Goal: Transaction & Acquisition: Purchase product/service

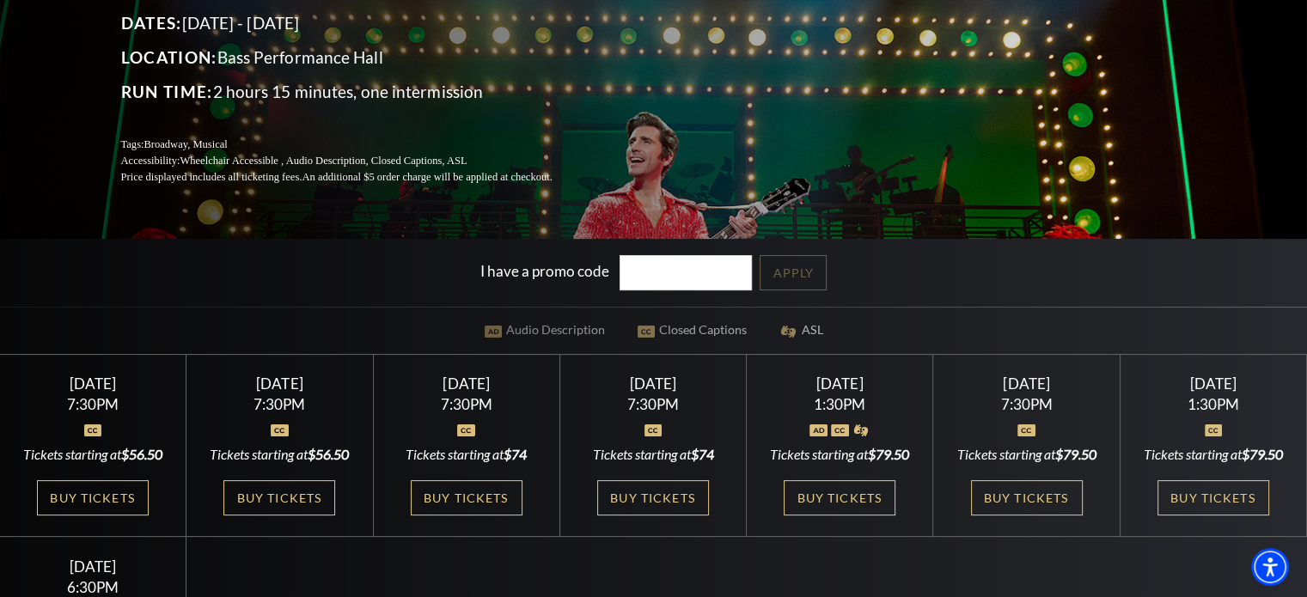
scroll to position [430, 0]
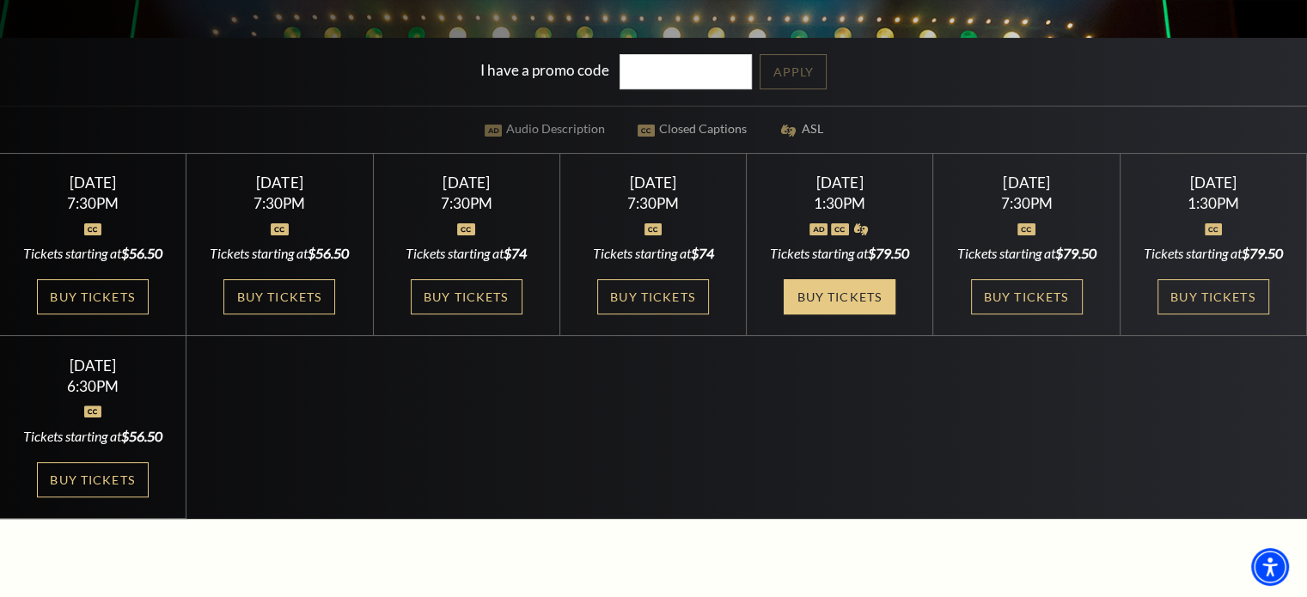
click at [839, 315] on link "Buy Tickets" at bounding box center [840, 296] width 112 height 35
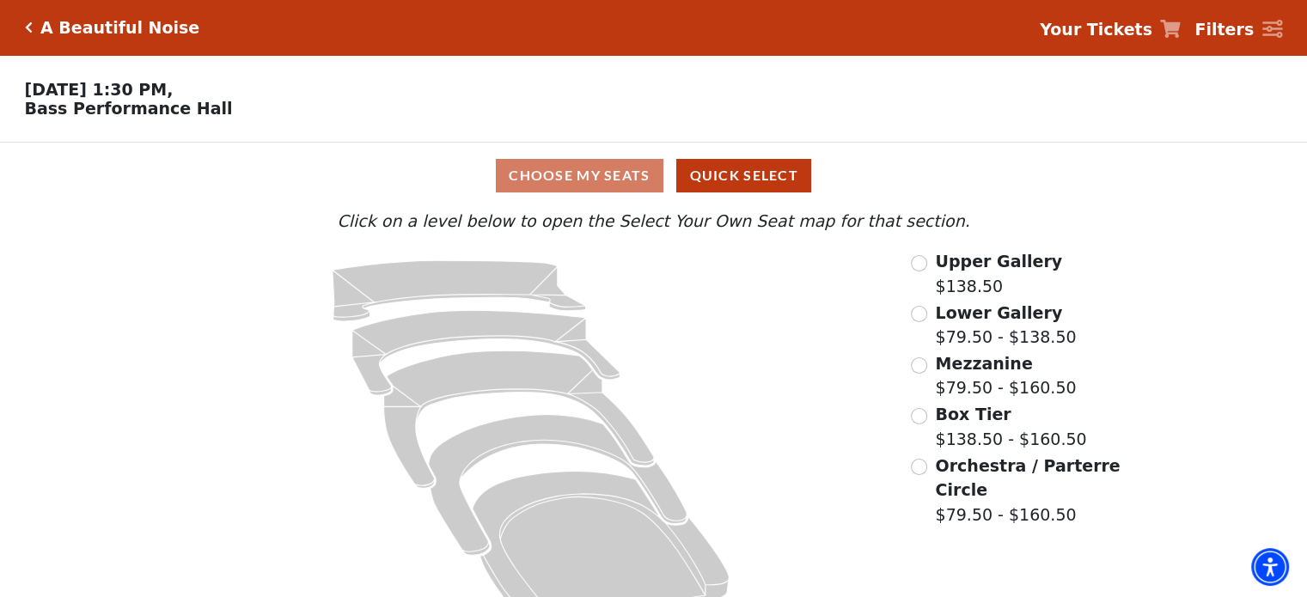
scroll to position [46, 0]
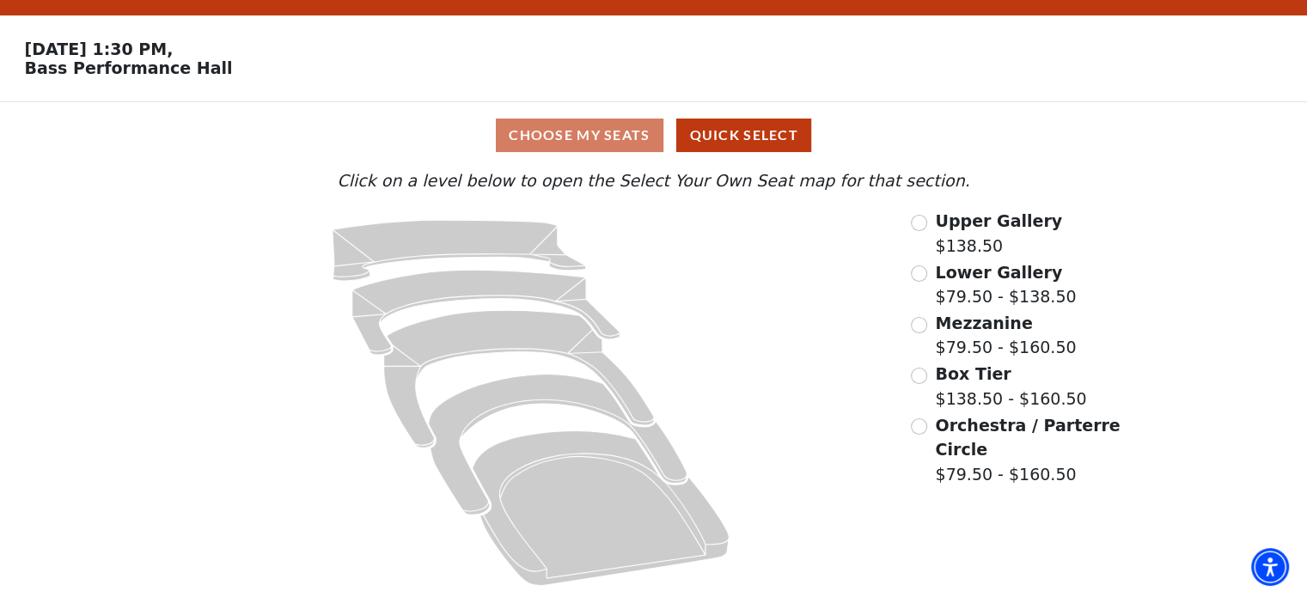
click at [914, 259] on div "Upper Gallery $138.50 Lower Gallery $79.50 - $138.50 Mezzanine $79.50 - $160.50…" at bounding box center [1017, 403] width 236 height 388
click at [914, 271] on input "Lower Gallery$79.50 - $138.50\a" at bounding box center [919, 274] width 16 height 16
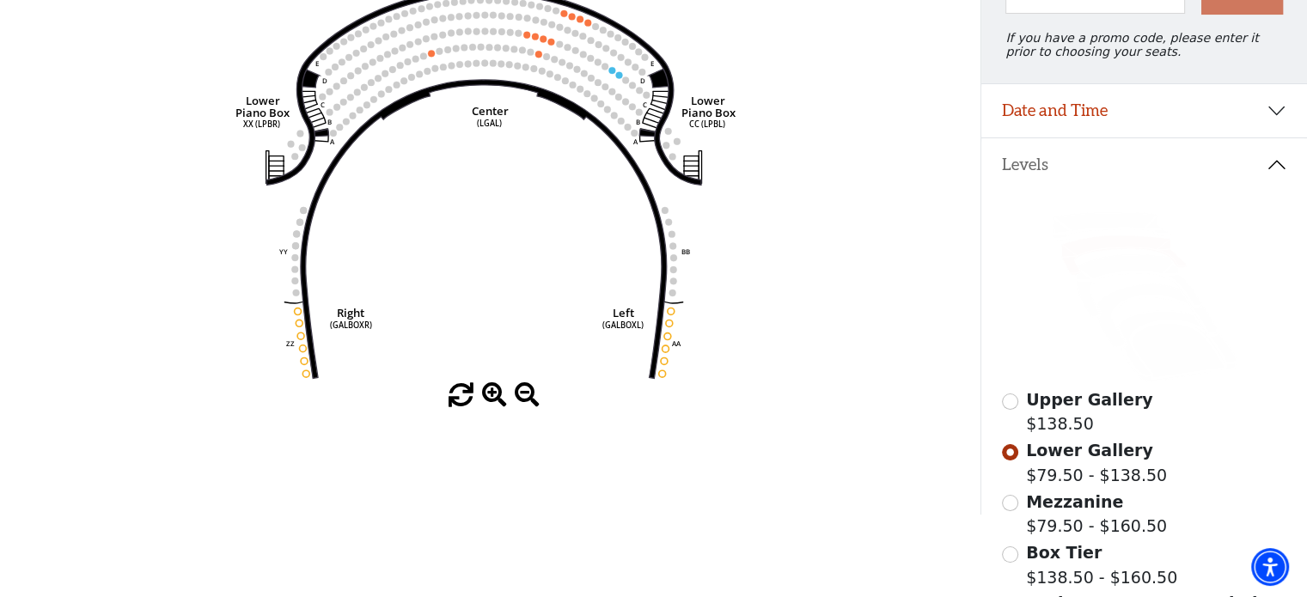
scroll to position [251, 0]
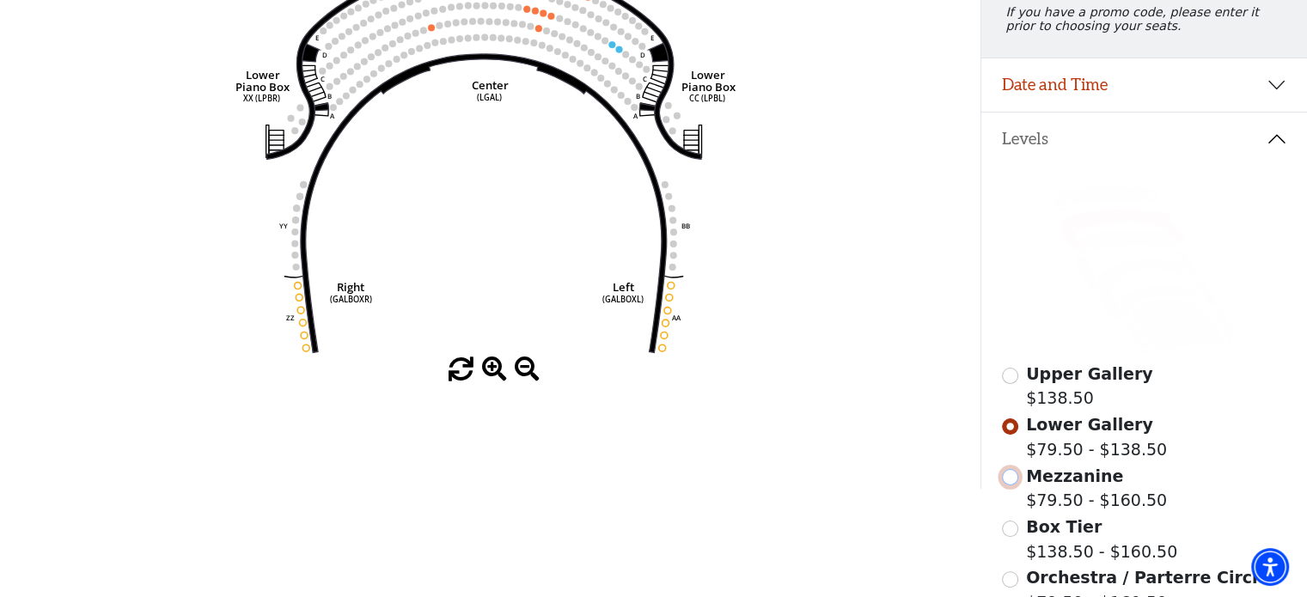
click at [1014, 486] on input "Mezzanine$79.50 - $160.50\a" at bounding box center [1010, 477] width 16 height 16
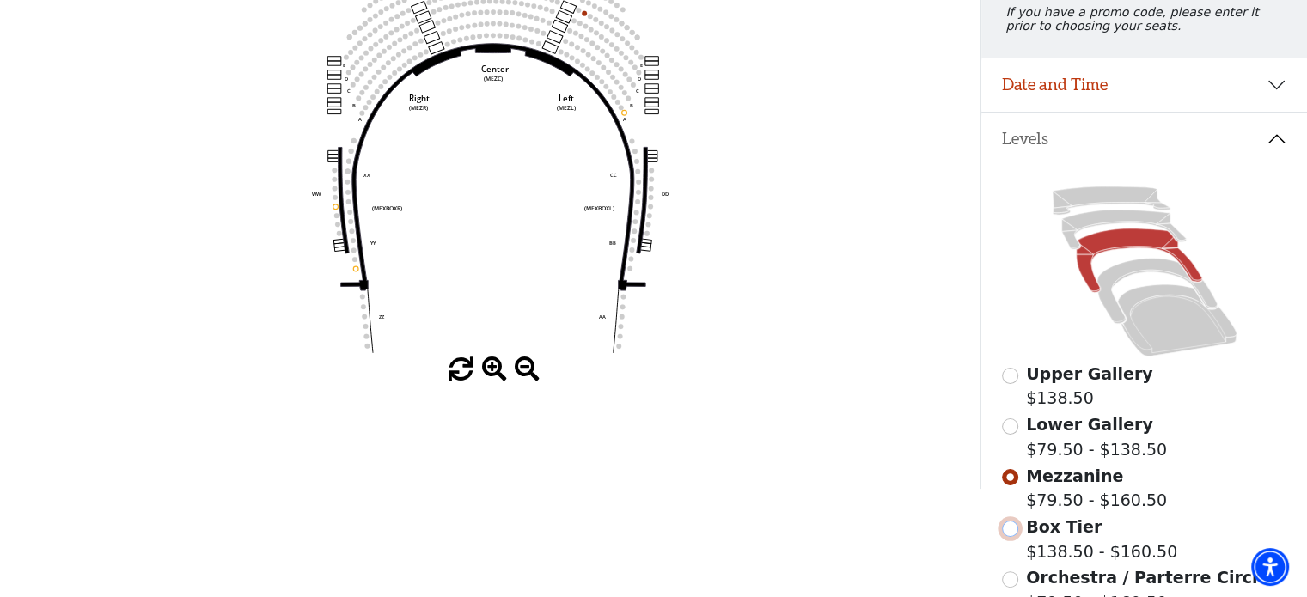
click at [1010, 537] on input "Box Tier$138.50 - $160.50\a" at bounding box center [1010, 529] width 16 height 16
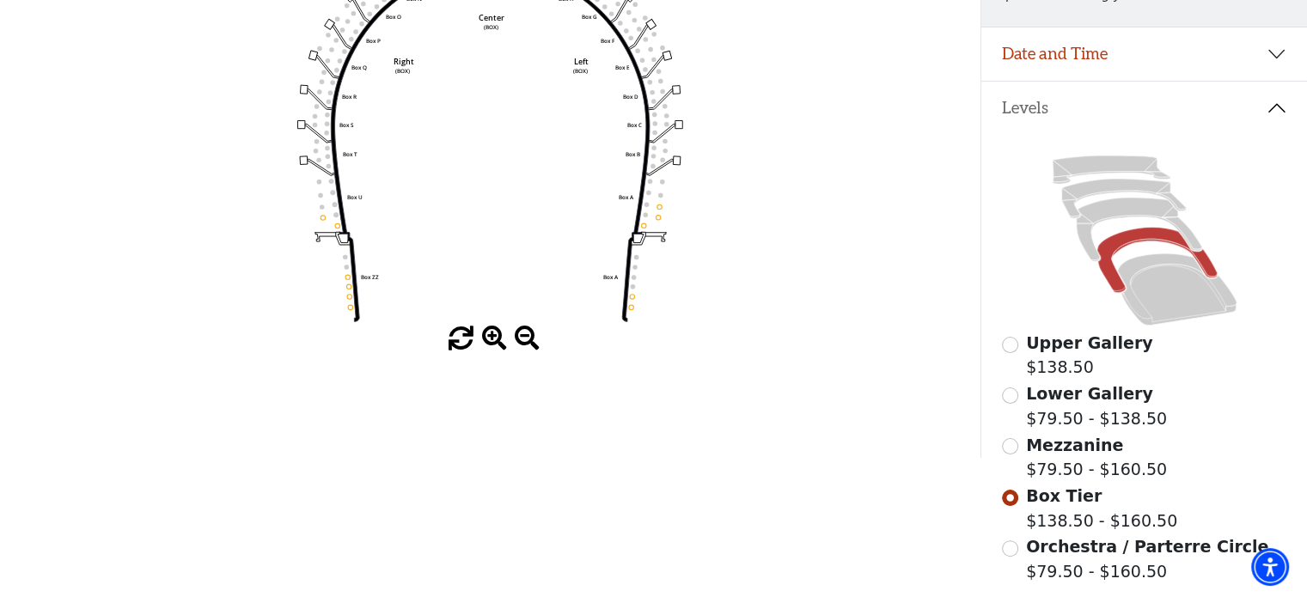
scroll to position [337, 0]
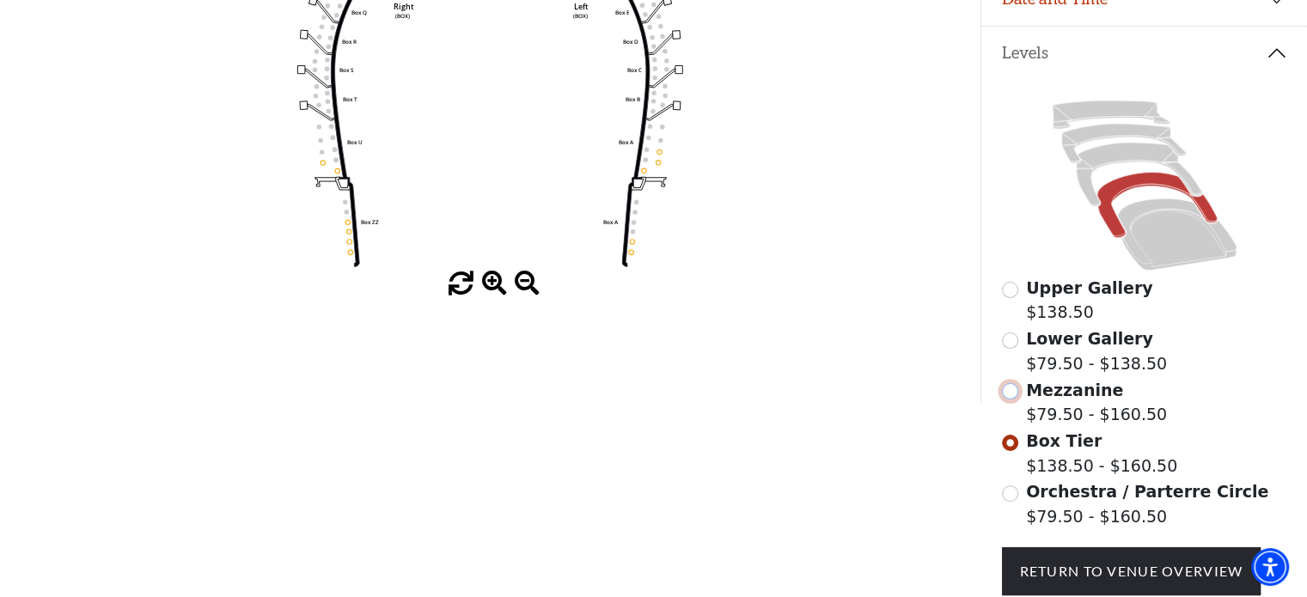
click at [1011, 398] on input "Mezzanine$79.50 - $160.50\a" at bounding box center [1010, 391] width 16 height 16
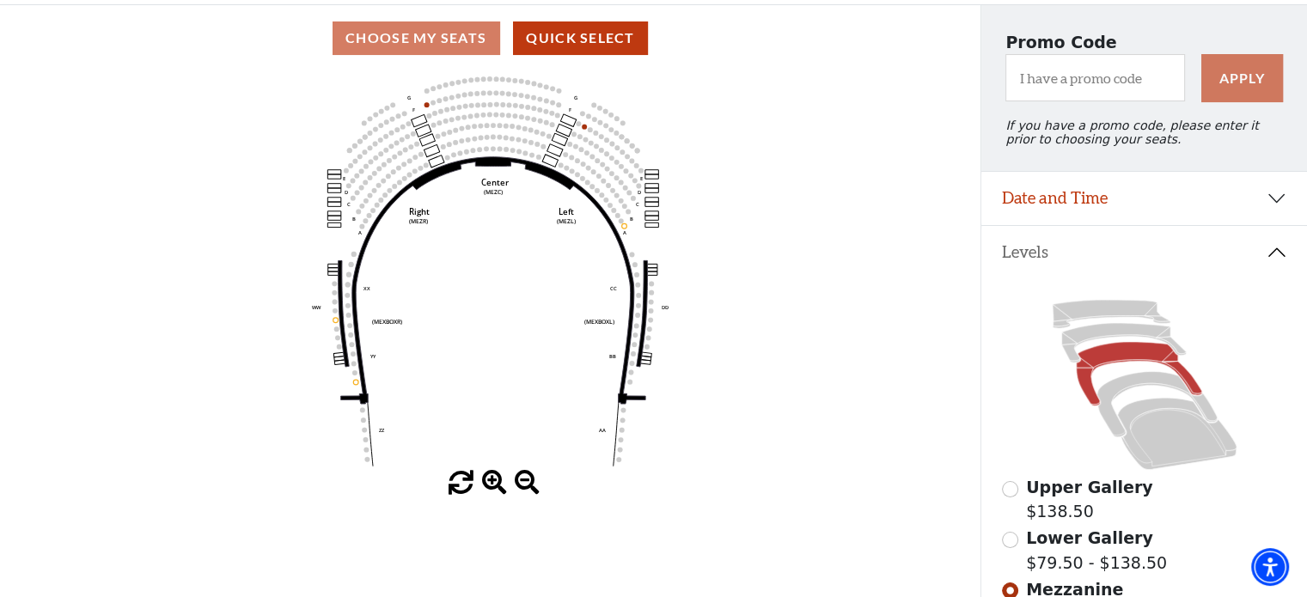
scroll to position [165, 0]
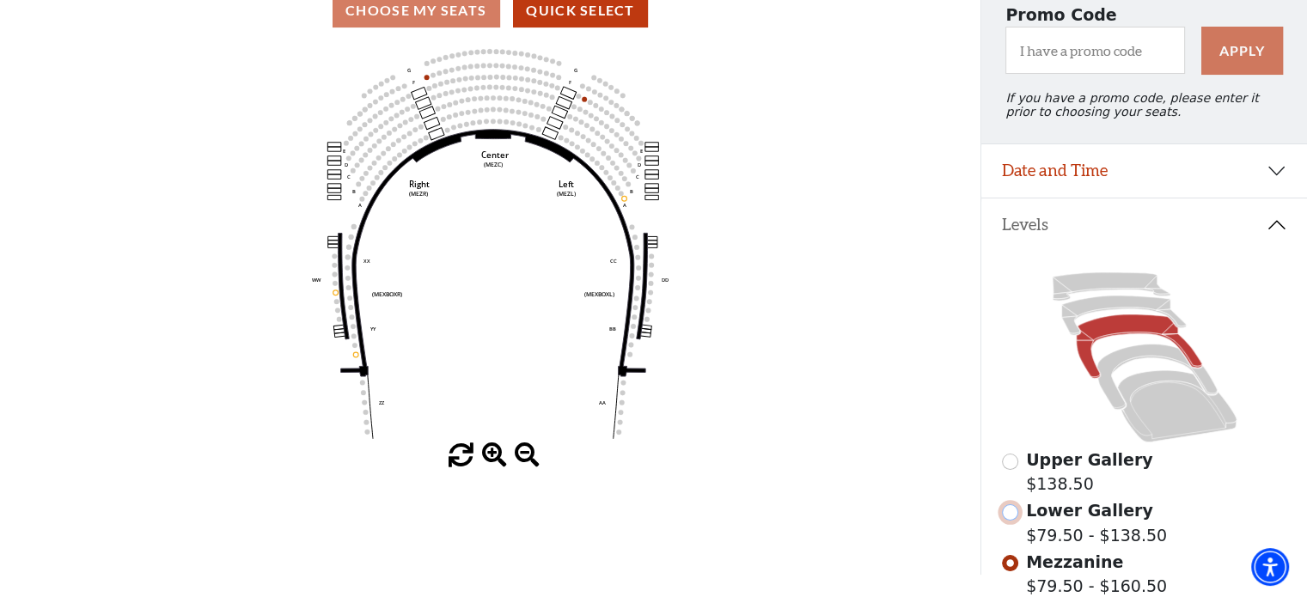
click at [1008, 521] on input "Lower Gallery$79.50 - $138.50\a" at bounding box center [1010, 512] width 16 height 16
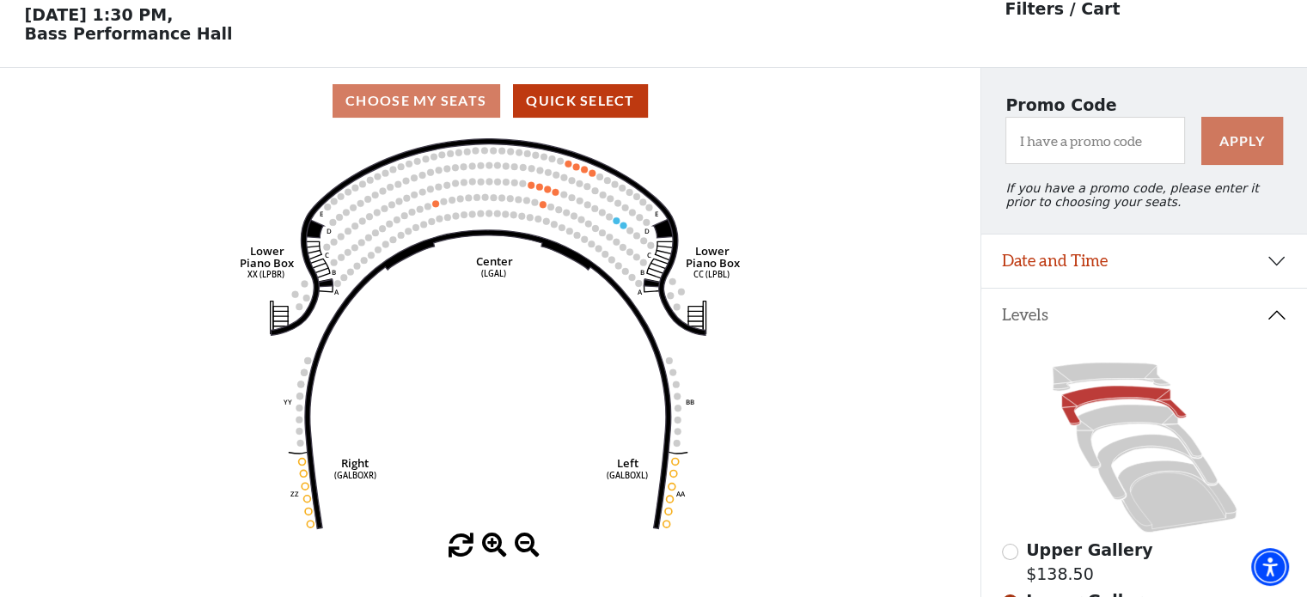
scroll to position [79, 0]
